Goal: Communication & Community: Answer question/provide support

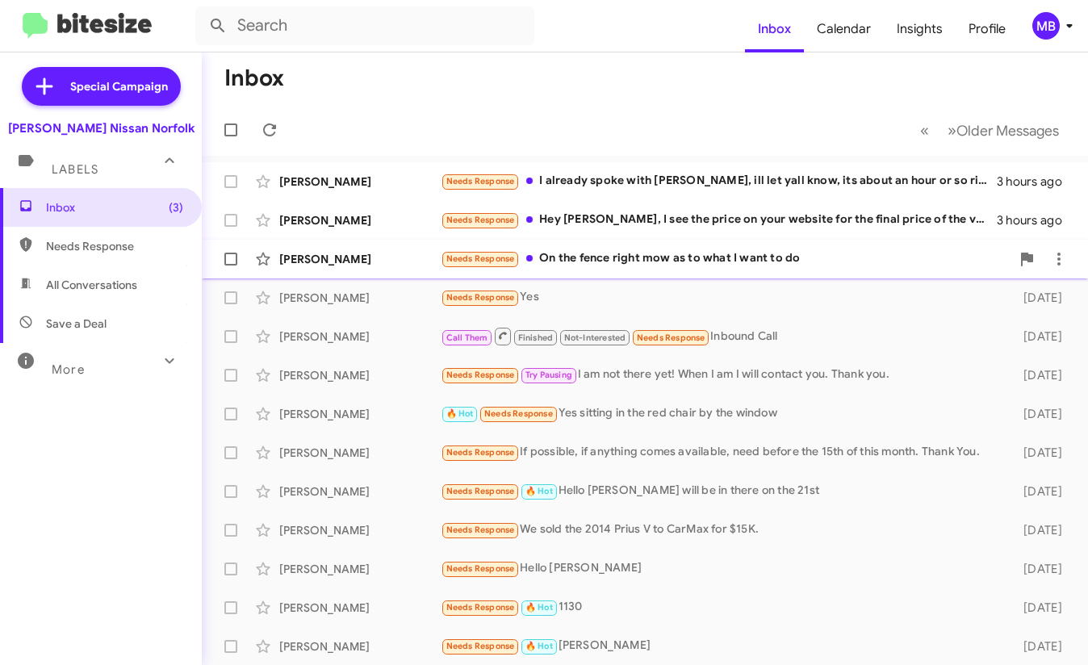
click at [577, 272] on div "[PERSON_NAME] Needs Response On the fence right mow as to what I want to do 5 h…" at bounding box center [645, 259] width 860 height 32
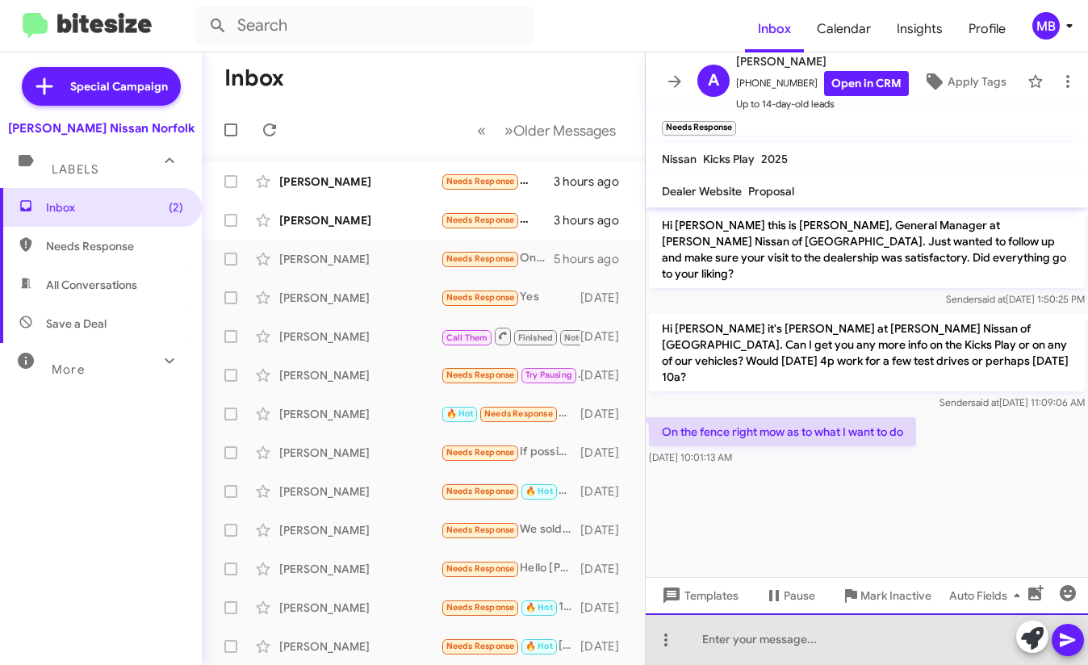
click at [749, 638] on div at bounding box center [867, 639] width 442 height 52
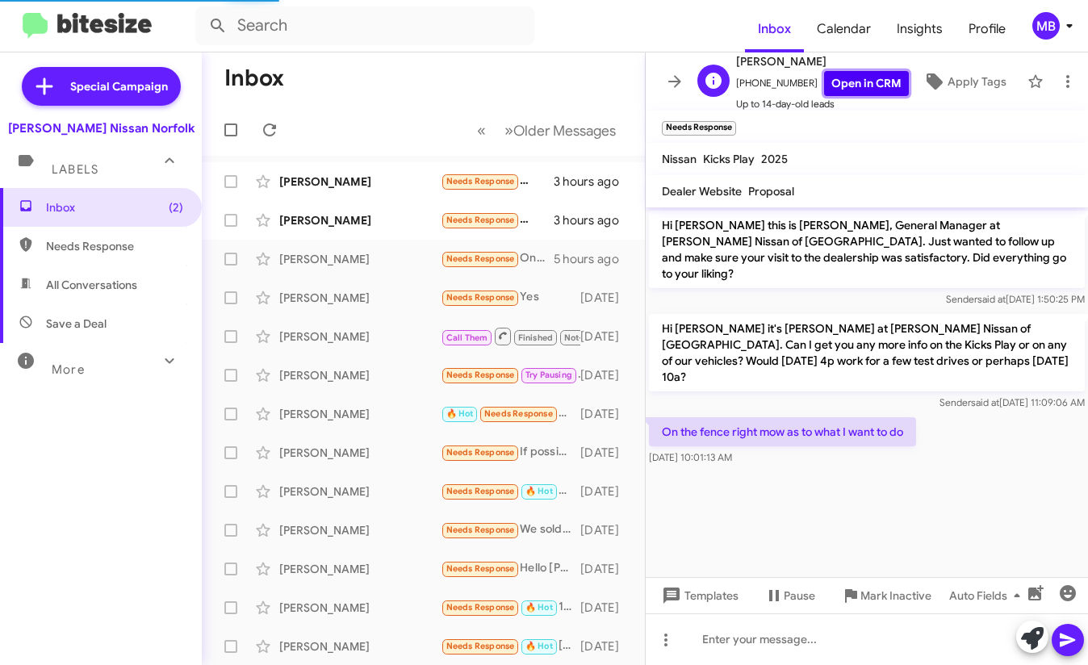
click at [840, 74] on link "Open in CRM" at bounding box center [866, 83] width 85 height 25
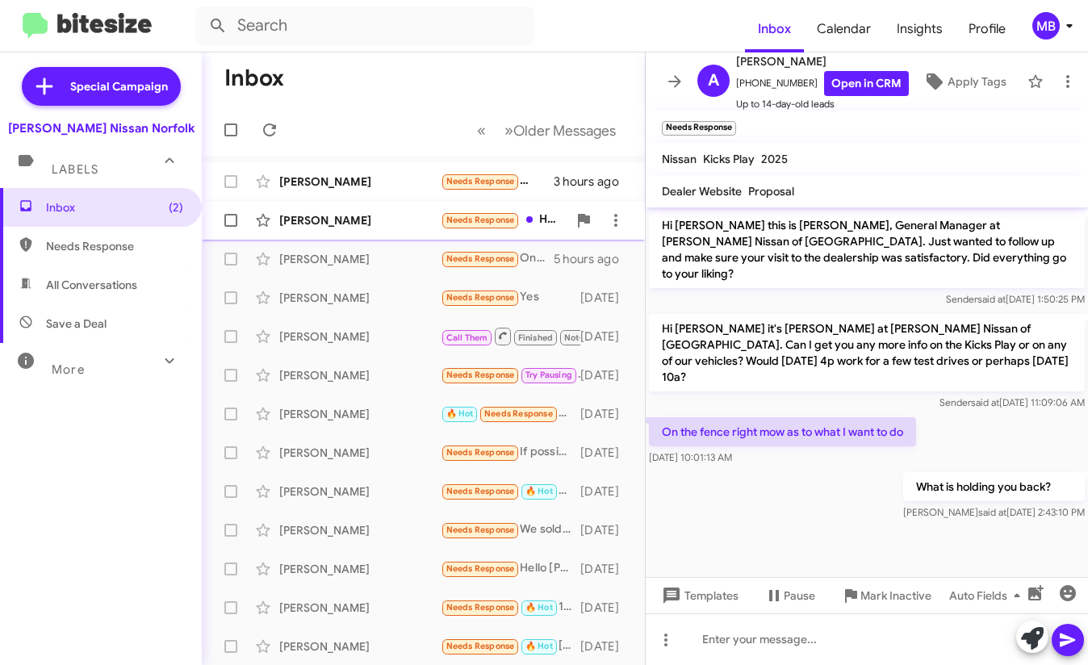
click at [449, 211] on div "[PERSON_NAME] Needs Response Hey [PERSON_NAME], I see the price on your website…" at bounding box center [423, 220] width 417 height 32
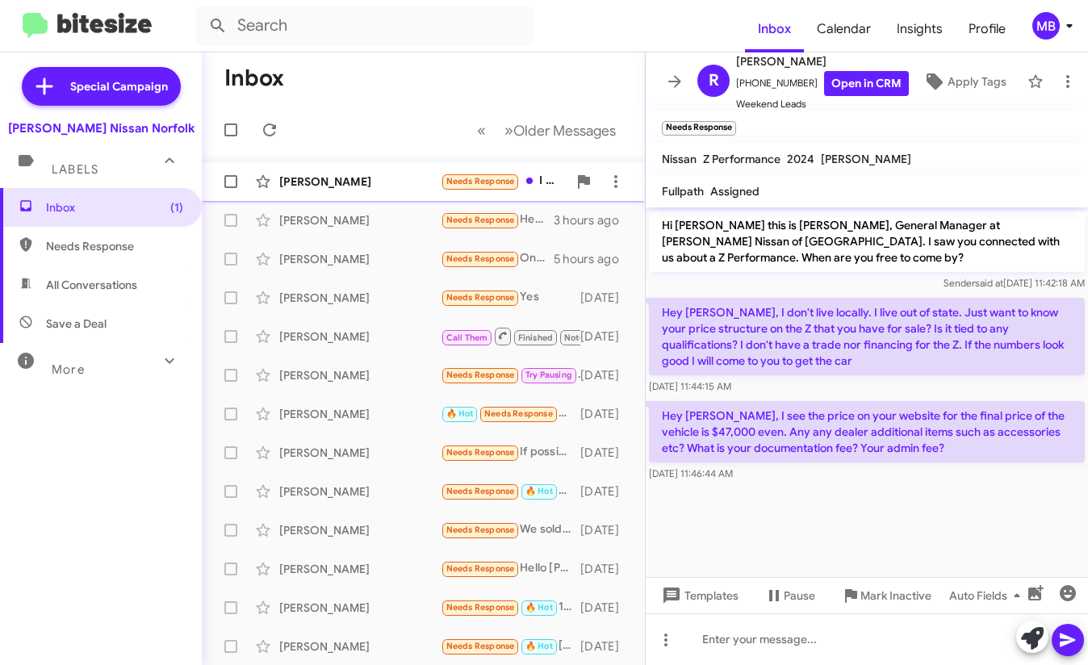
click at [478, 182] on span "Needs Response" at bounding box center [480, 181] width 69 height 10
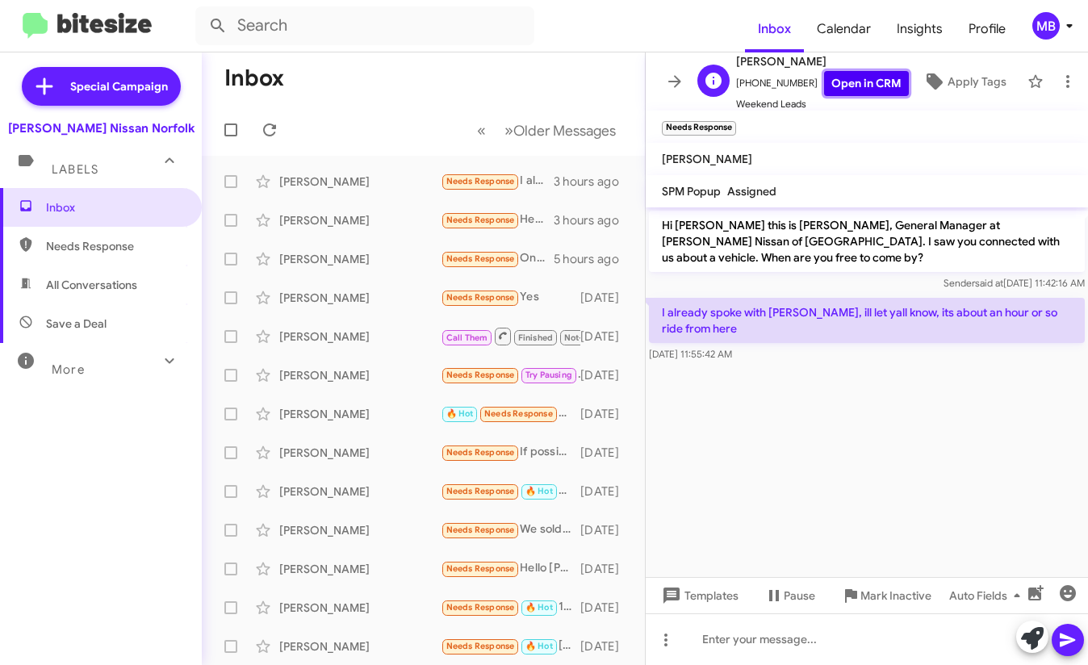
click at [855, 81] on link "Open in CRM" at bounding box center [866, 83] width 85 height 25
